Goal: Transaction & Acquisition: Purchase product/service

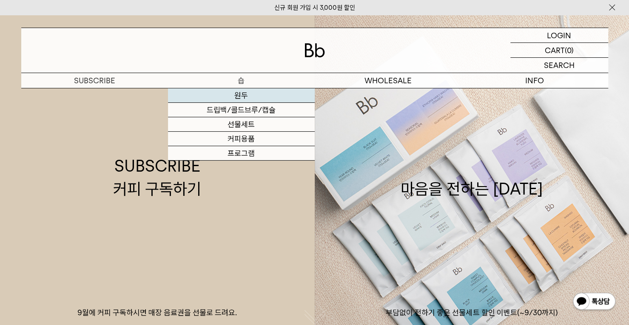
click at [239, 97] on link "원두" at bounding box center [241, 95] width 147 height 14
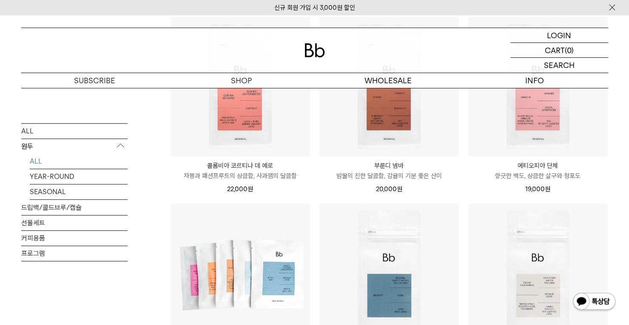
scroll to position [425, 0]
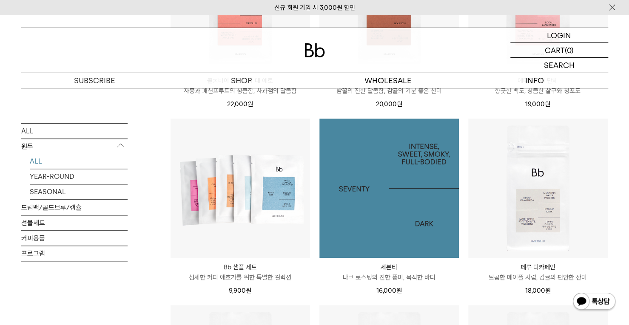
click at [427, 176] on img at bounding box center [389, 189] width 140 height 140
